Goal: Task Accomplishment & Management: Manage account settings

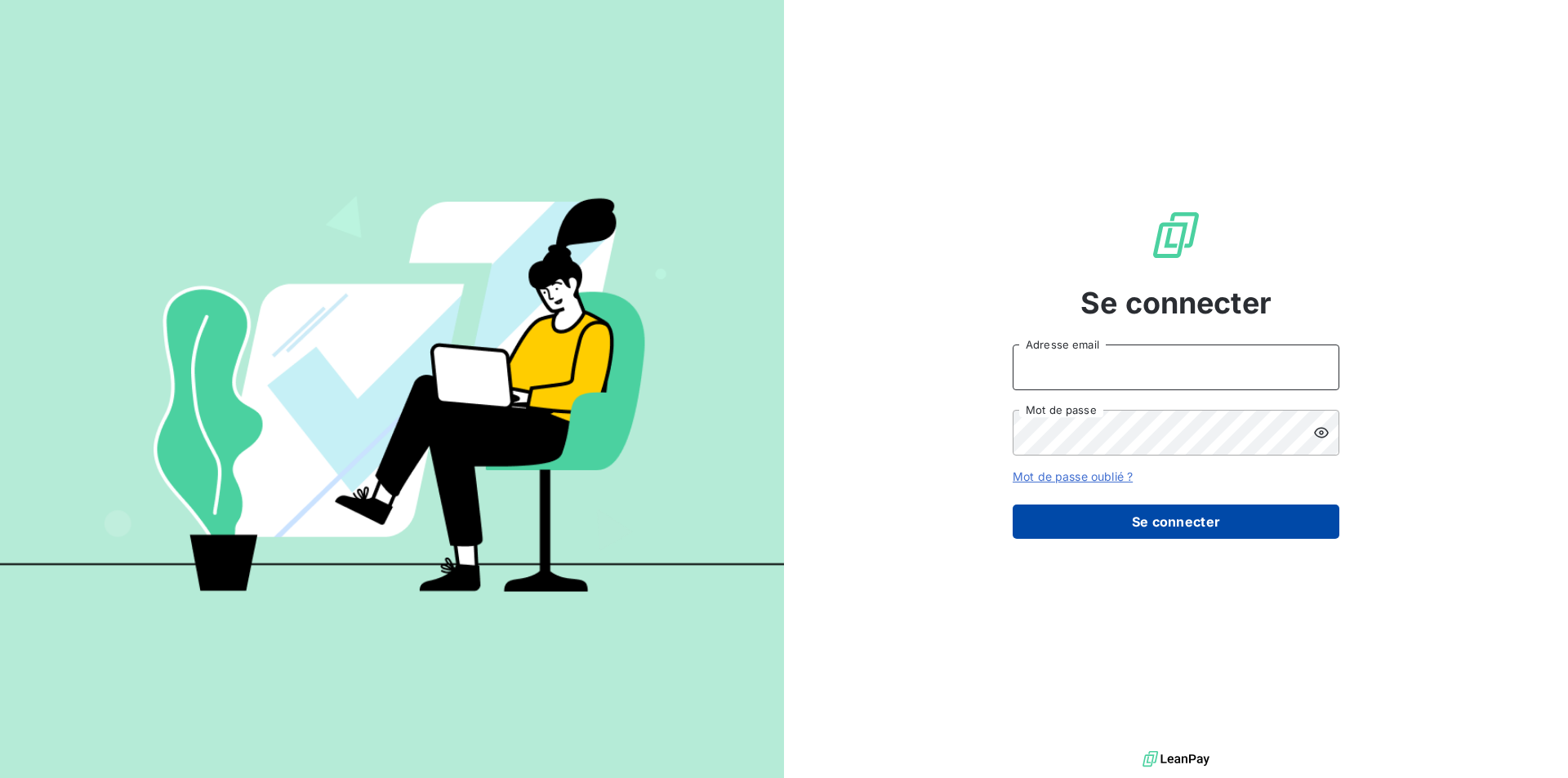
type input "[EMAIL_ADDRESS][DOMAIN_NAME]"
click at [1153, 515] on button "Se connecter" at bounding box center [1175, 522] width 326 height 34
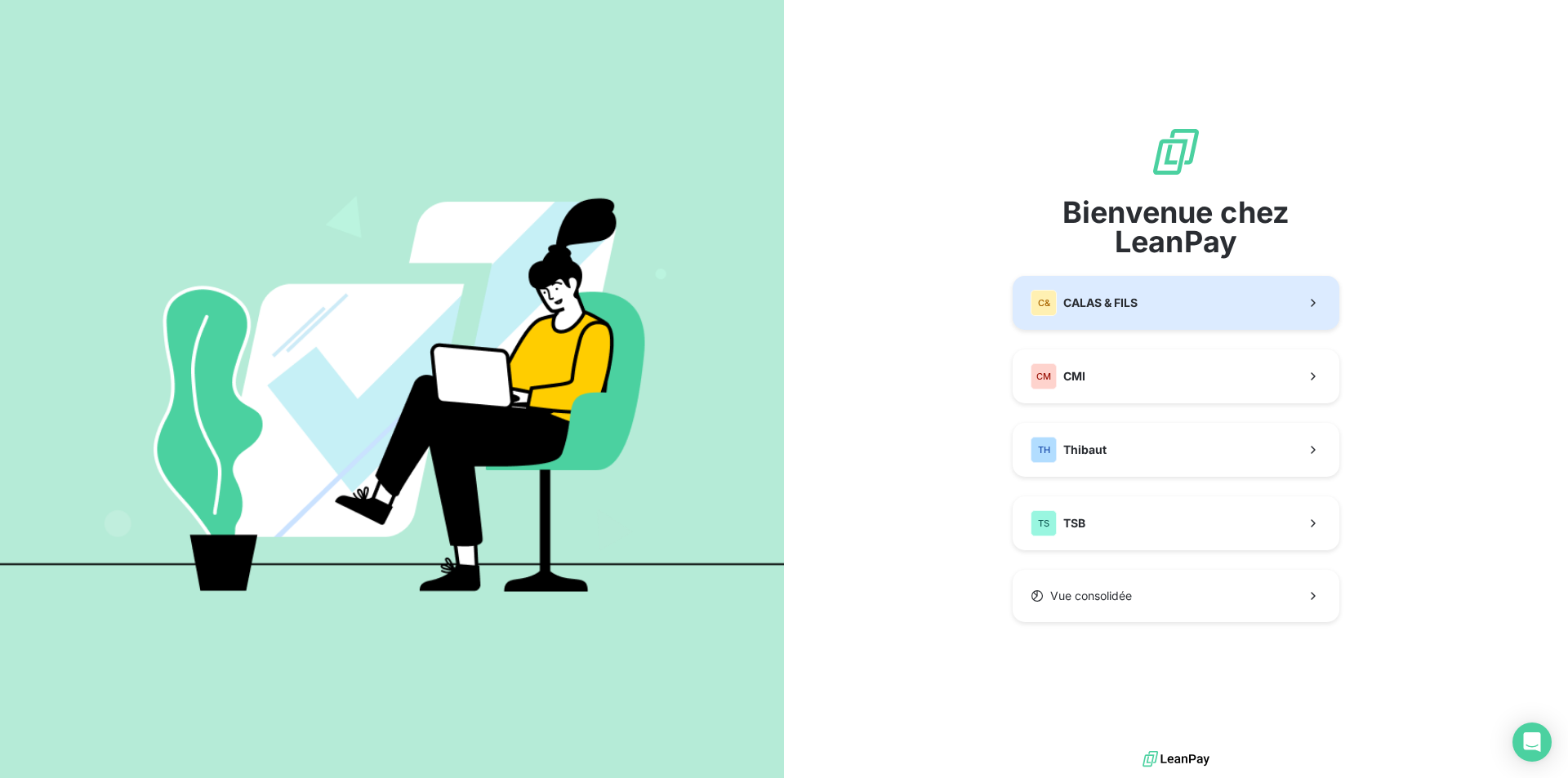
click at [1121, 308] on span "CALAS & FILS" at bounding box center [1100, 303] width 74 height 16
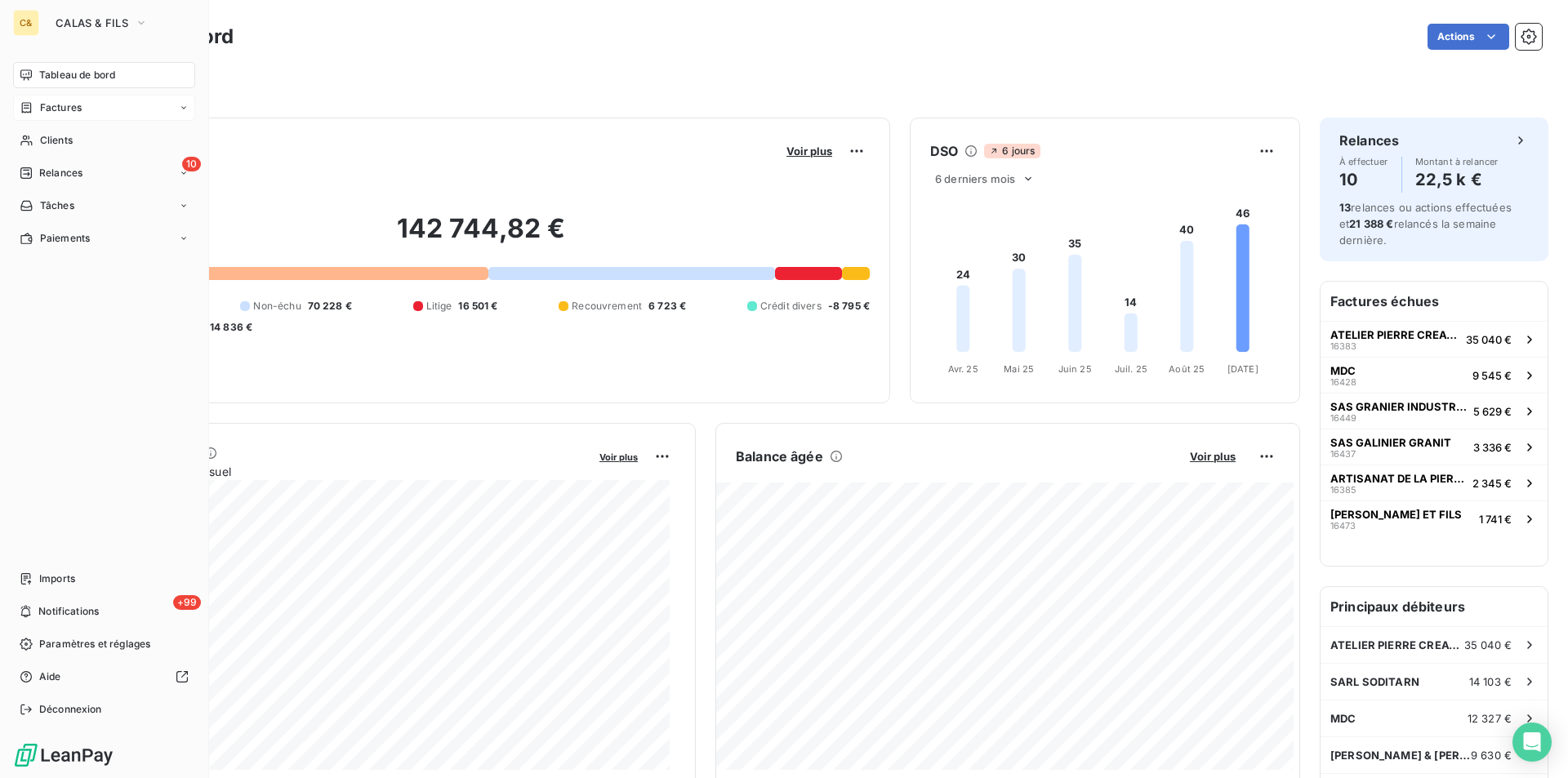
click at [52, 107] on span "Factures" at bounding box center [61, 107] width 42 height 14
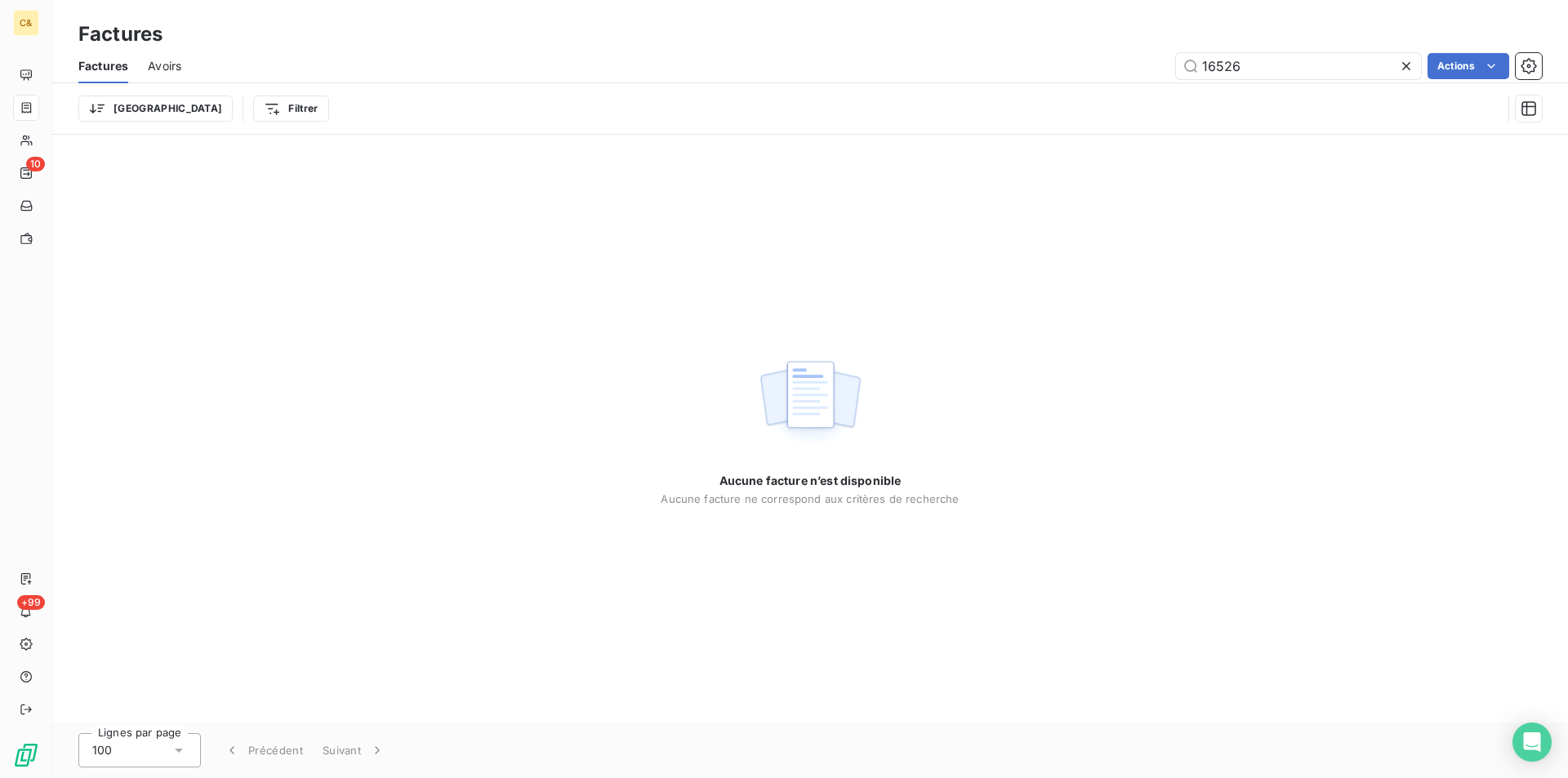
drag, startPoint x: 1255, startPoint y: 68, endPoint x: 1170, endPoint y: 67, distance: 85.0
click at [1170, 67] on div "16526 Actions" at bounding box center [871, 66] width 1340 height 26
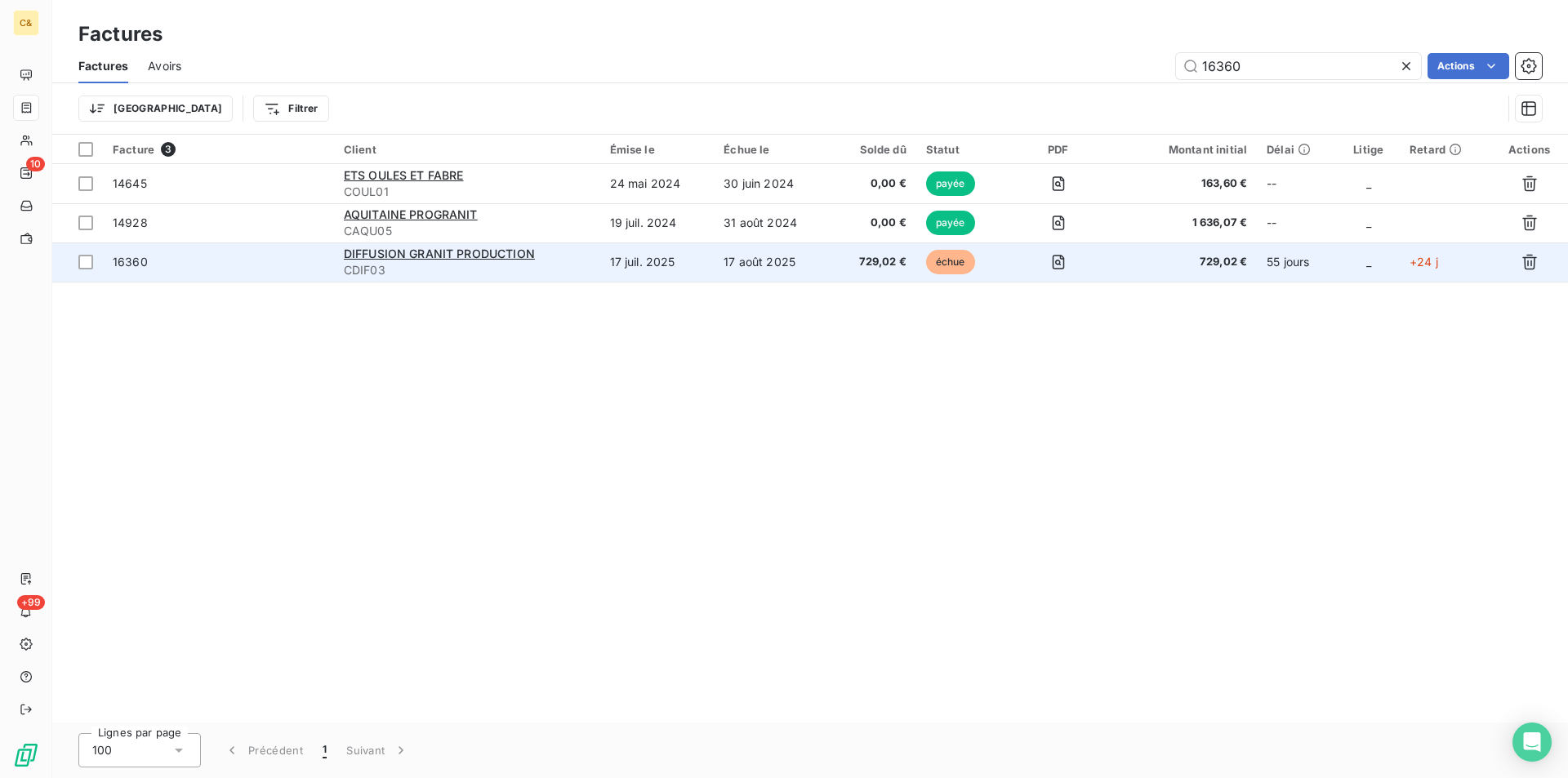
type input "16360"
click at [452, 262] on div "DIFFUSION GRANIT PRODUCTION" at bounding box center [466, 253] width 246 height 16
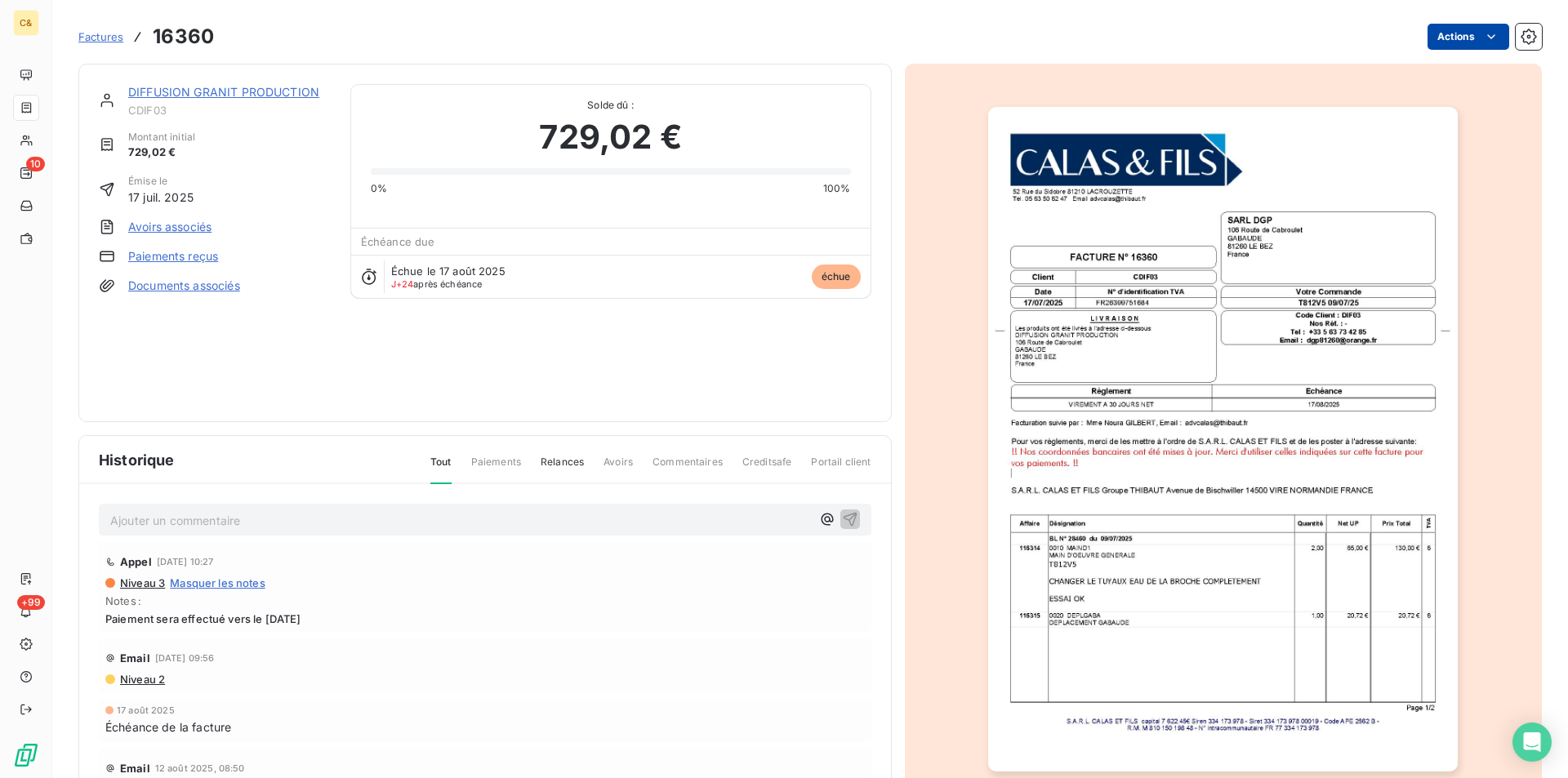
click at [1467, 33] on html "C& 10 +99 Factures 16360 Actions DIFFUSION GRANIT PRODUCTION CDIF03 Montant ini…" at bounding box center [784, 389] width 1568 height 778
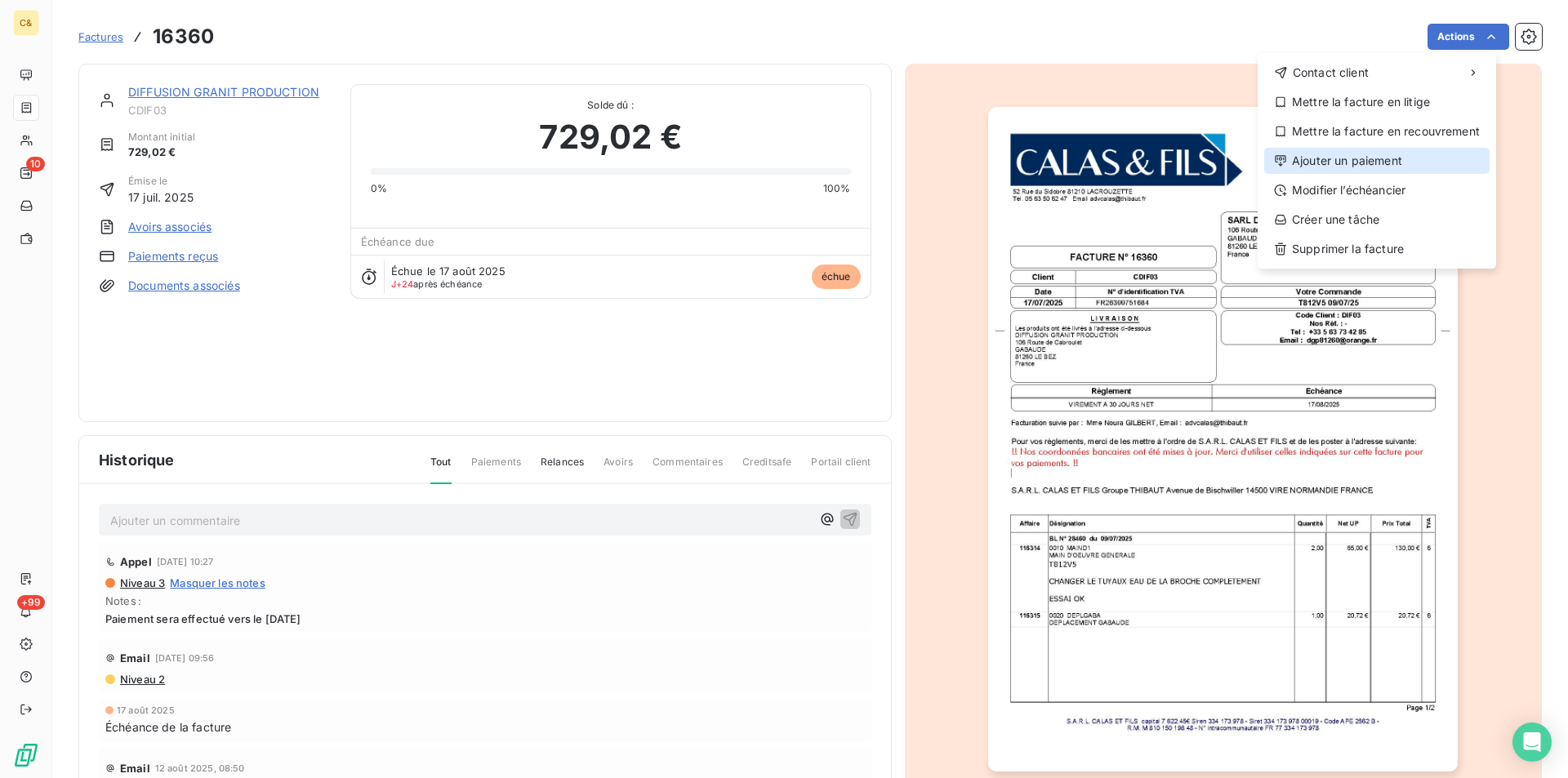
click at [1349, 152] on div "Ajouter un paiement" at bounding box center [1376, 160] width 225 height 26
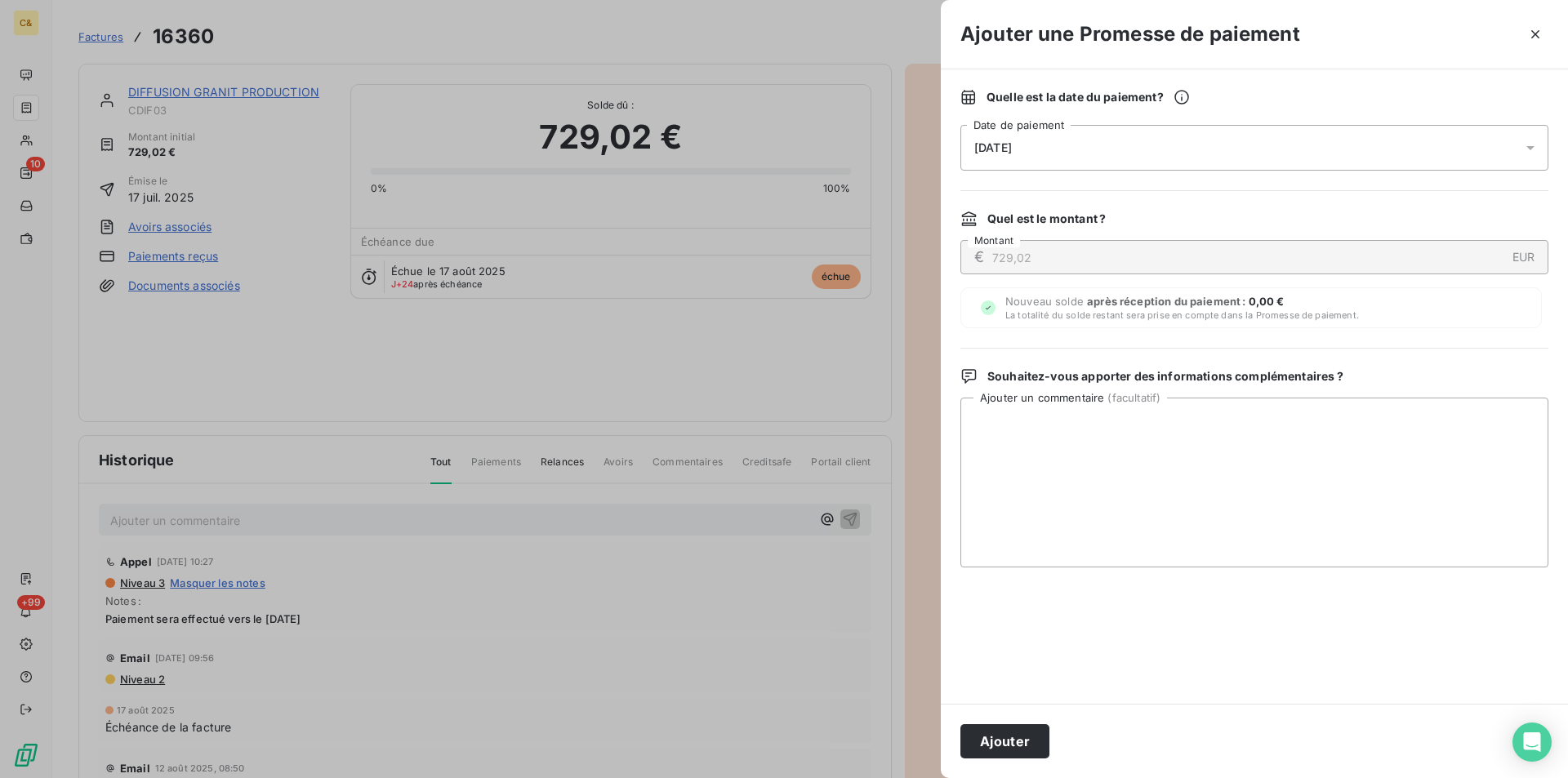
click at [990, 722] on div "Ajouter" at bounding box center [1254, 741] width 627 height 74
click at [992, 724] on button "Ajouter" at bounding box center [1005, 741] width 89 height 34
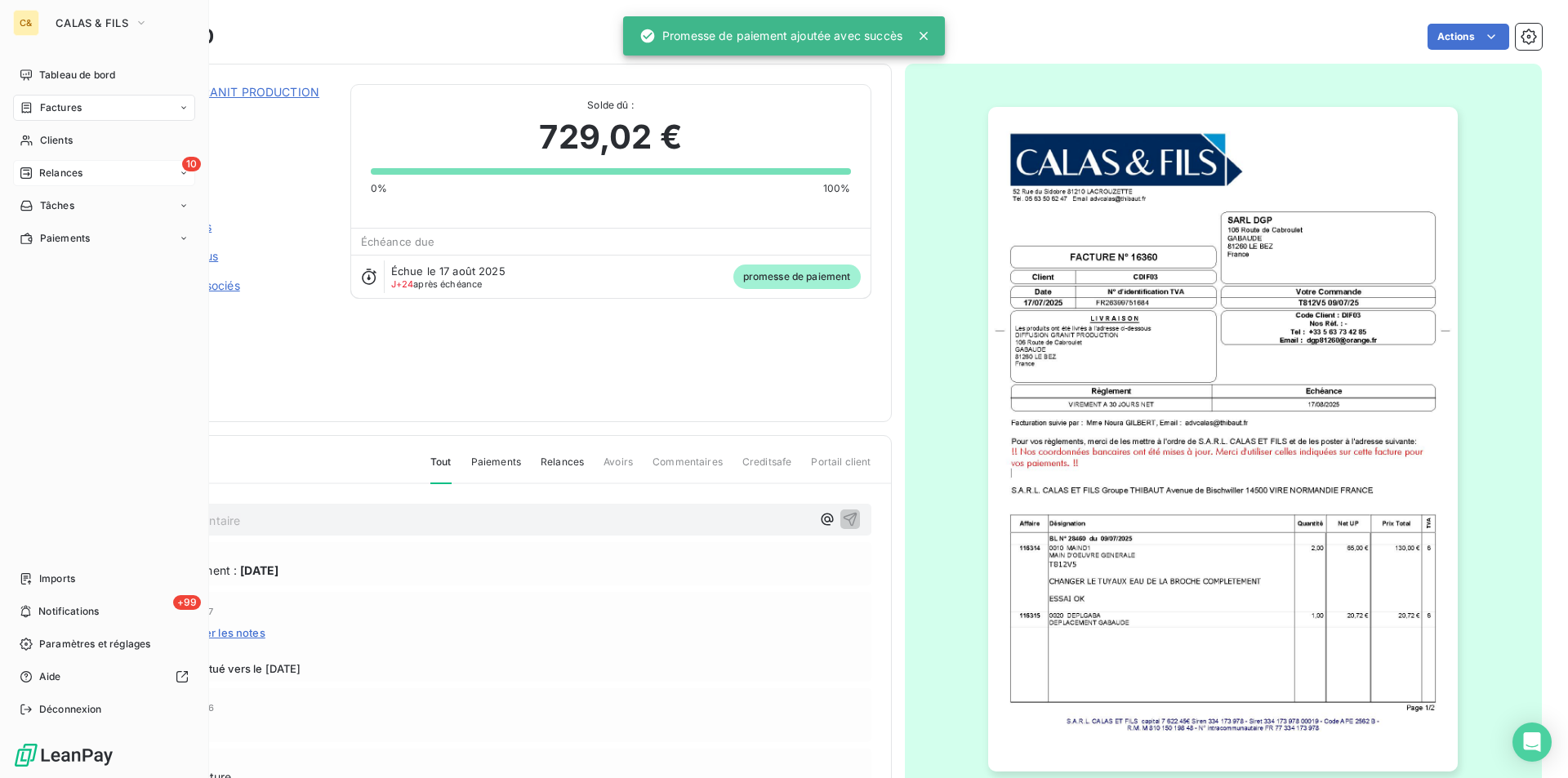
click at [53, 176] on span "Relances" at bounding box center [61, 173] width 43 height 14
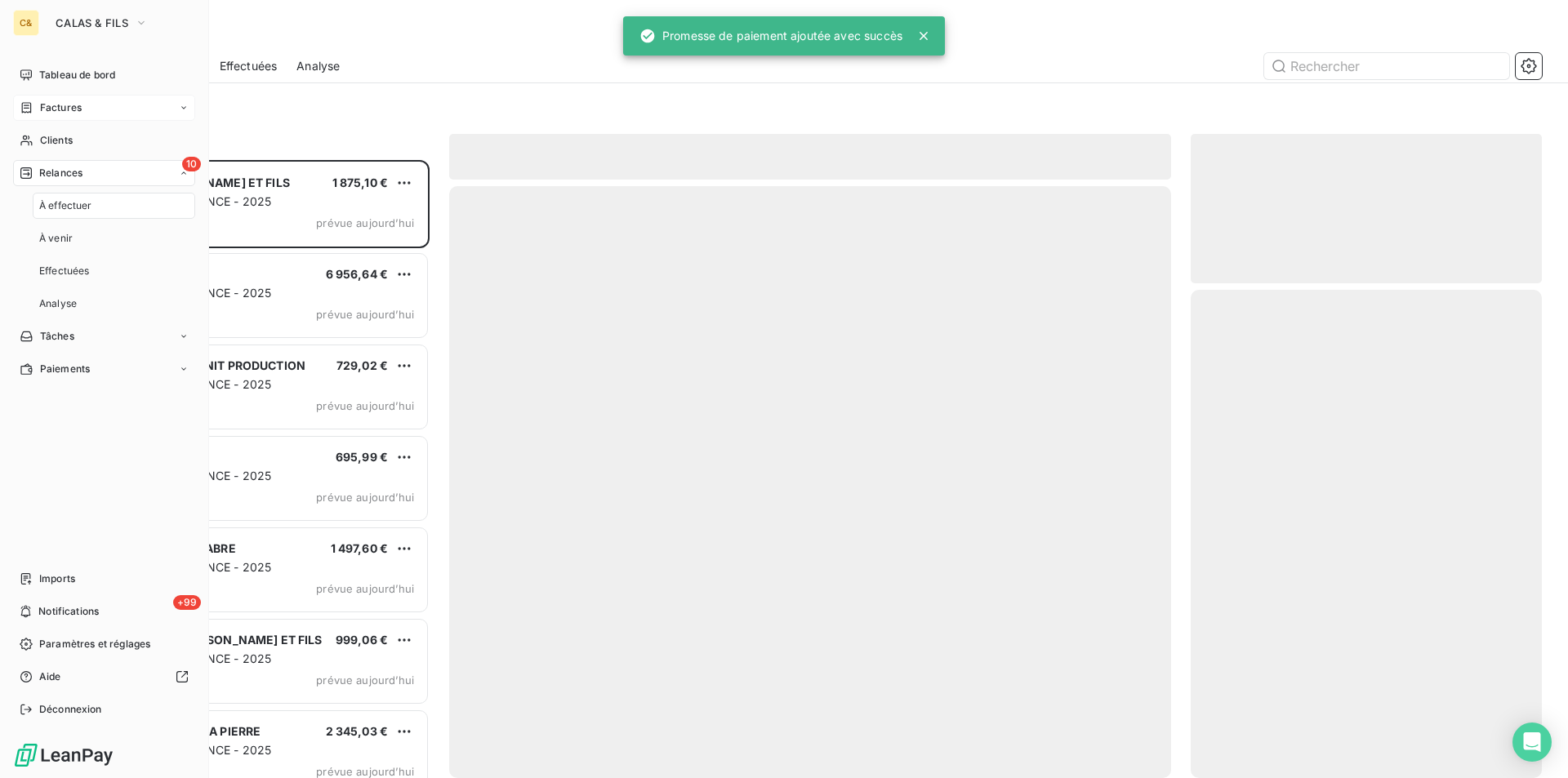
scroll to position [606, 339]
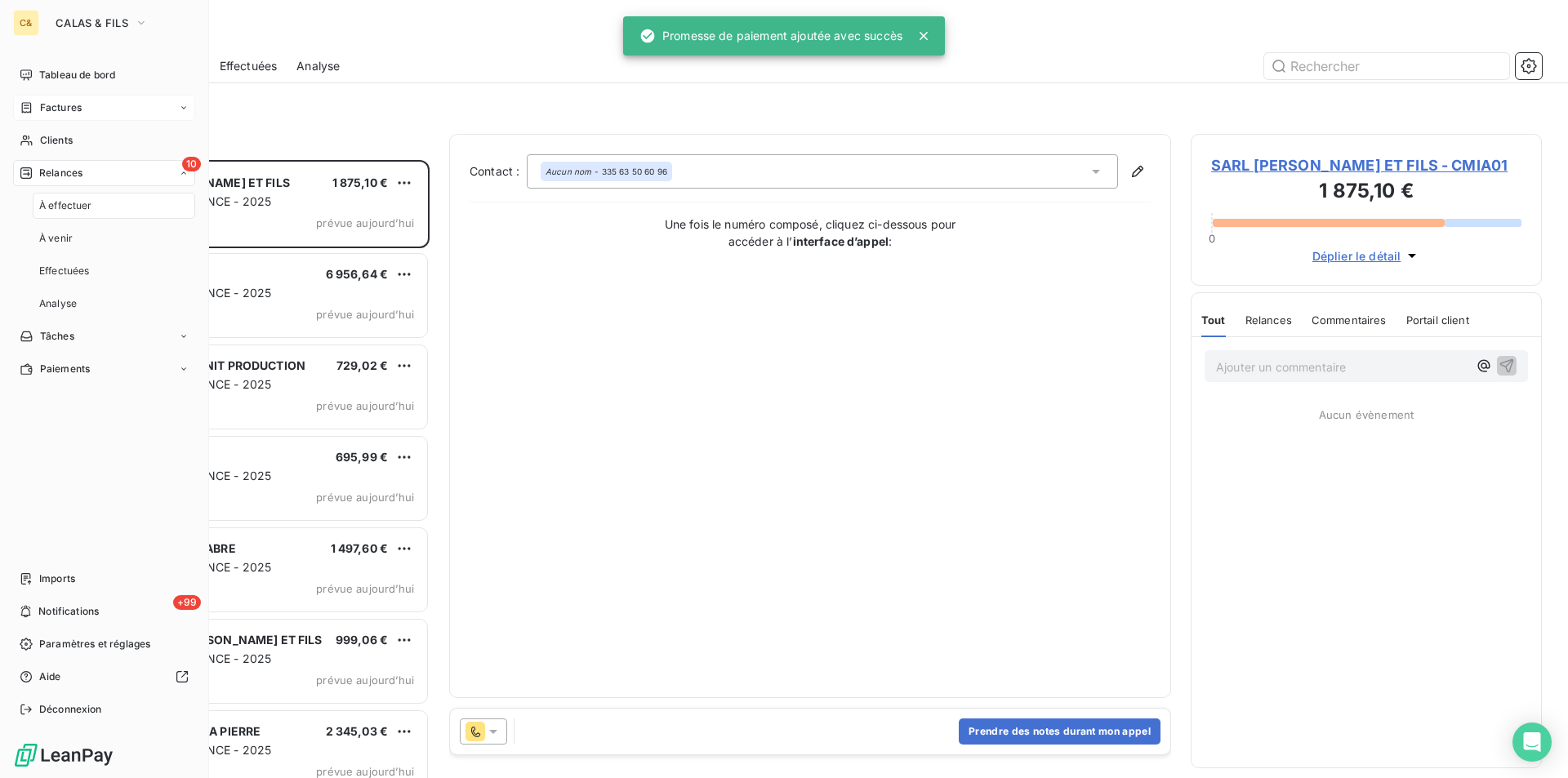
click at [78, 205] on span "À effectuer" at bounding box center [66, 205] width 53 height 14
